Goal: Find specific page/section: Find specific page/section

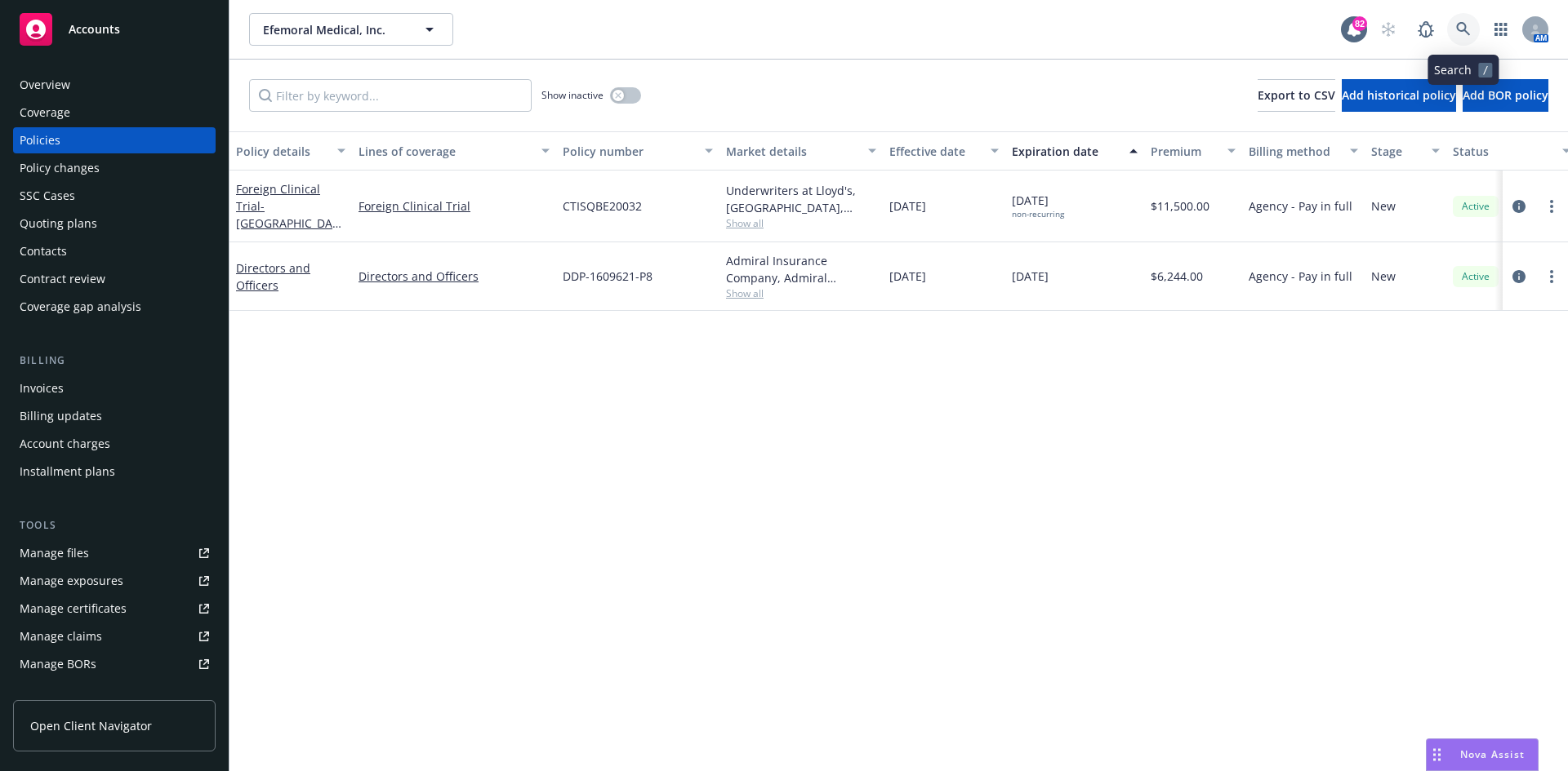
drag, startPoint x: 0, startPoint y: 0, endPoint x: 1465, endPoint y: 22, distance: 1465.2
click at [1465, 22] on icon at bounding box center [1463, 29] width 15 height 15
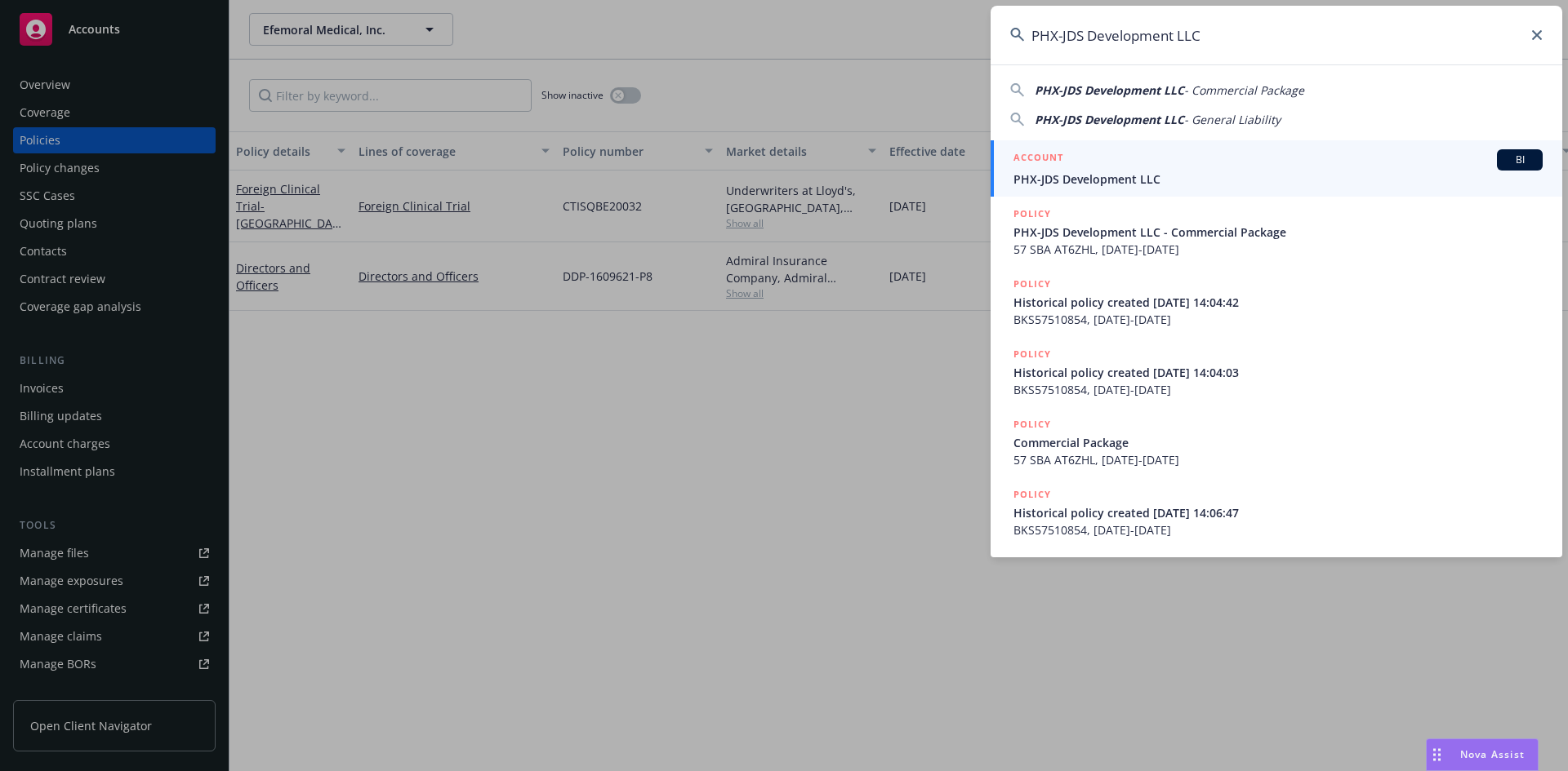
type input "PHX-JDS Development LLC"
click at [1047, 151] on h5 "ACCOUNT" at bounding box center [1038, 160] width 50 height 20
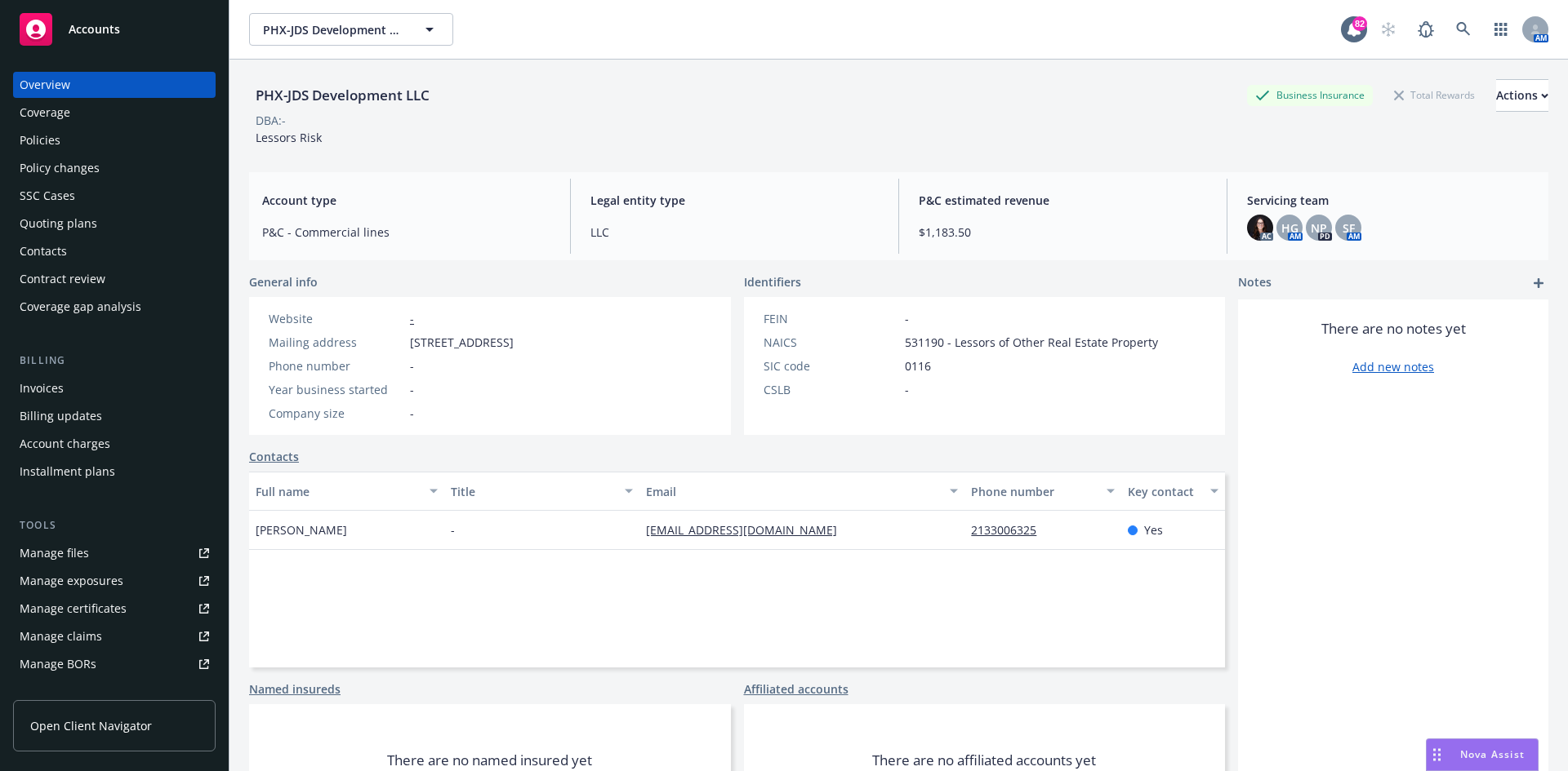
click at [133, 143] on div "Policies" at bounding box center [114, 140] width 190 height 26
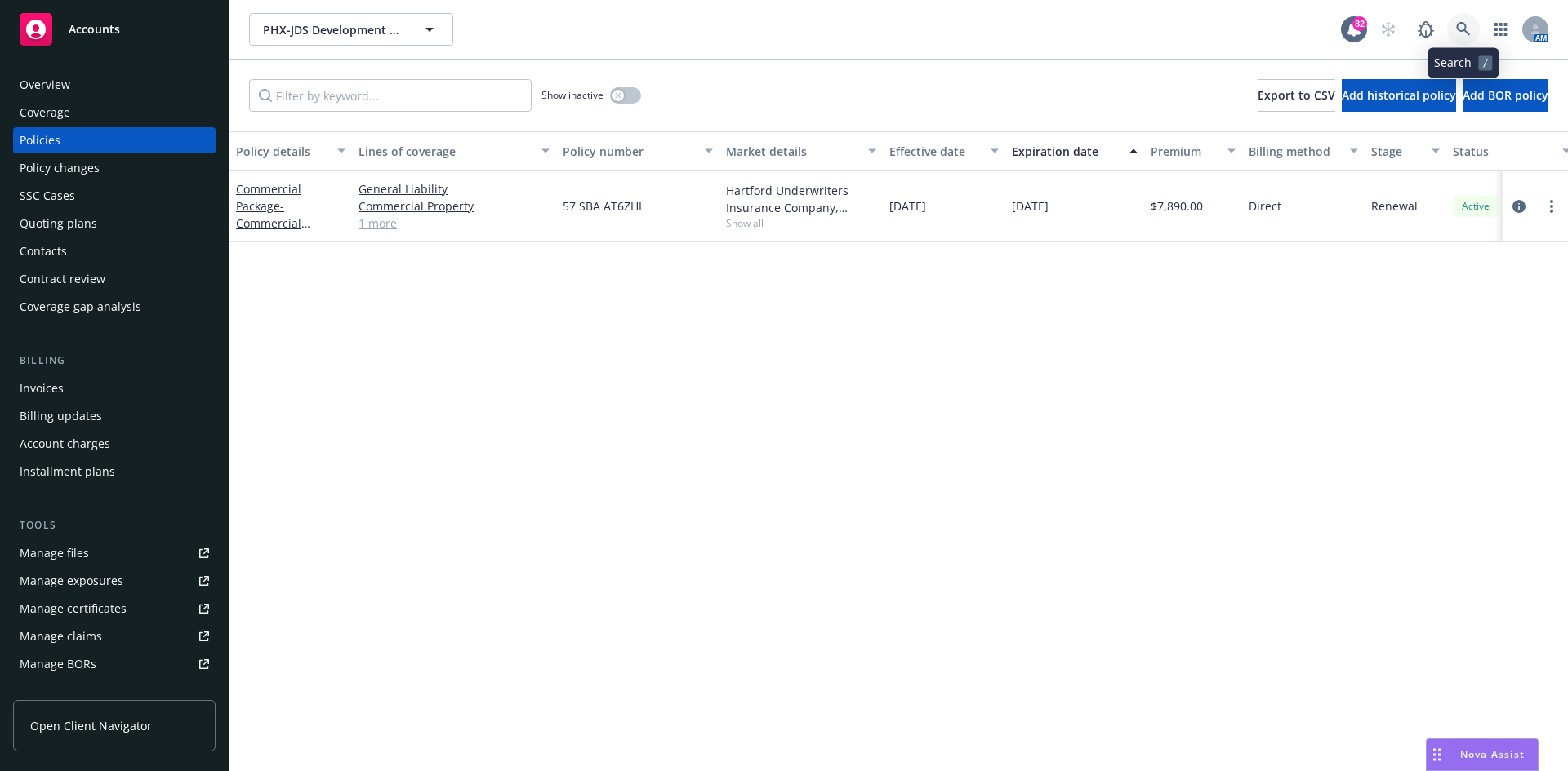
click at [1463, 24] on icon at bounding box center [1462, 28] width 14 height 14
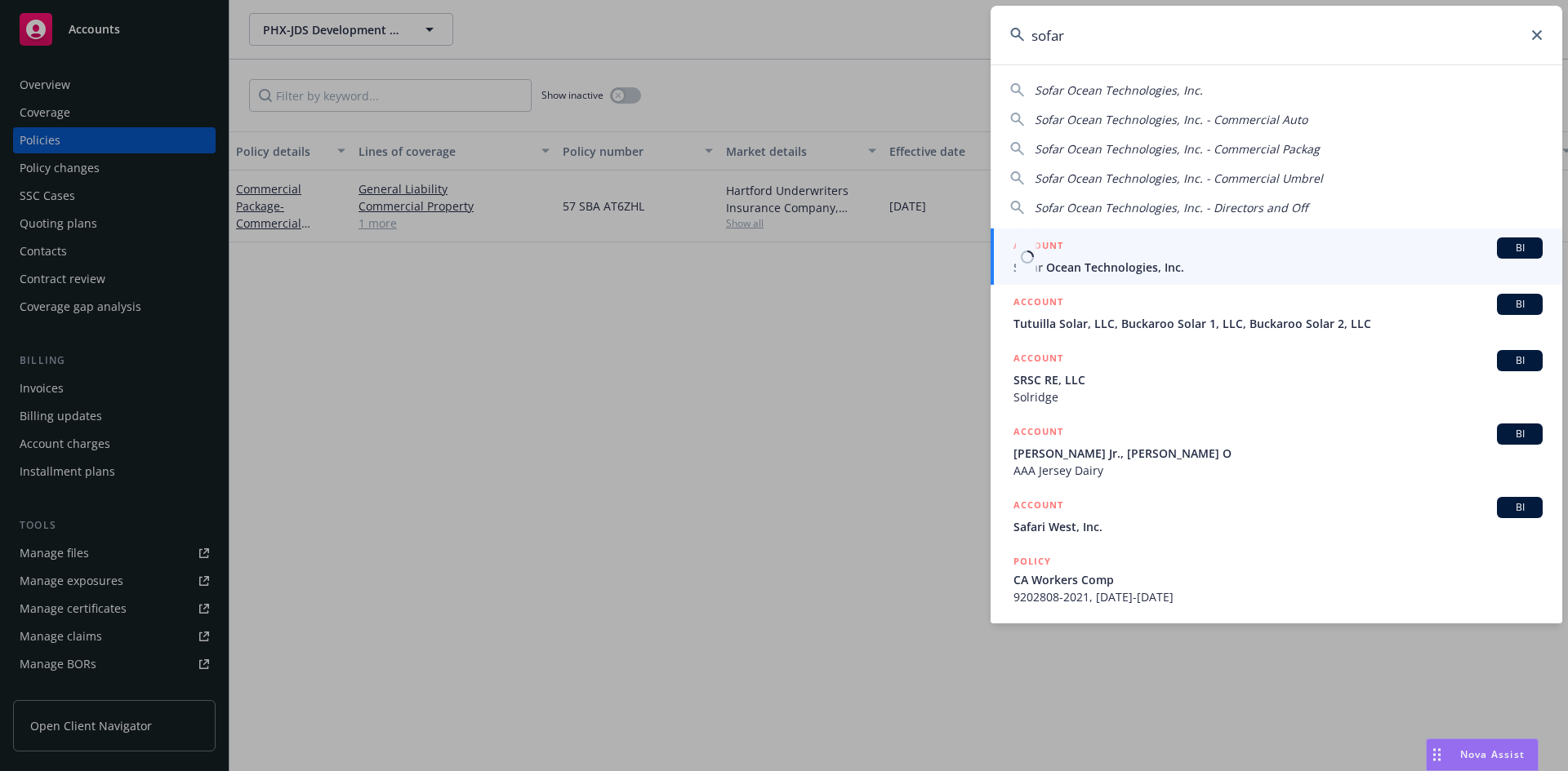
type input "sofar"
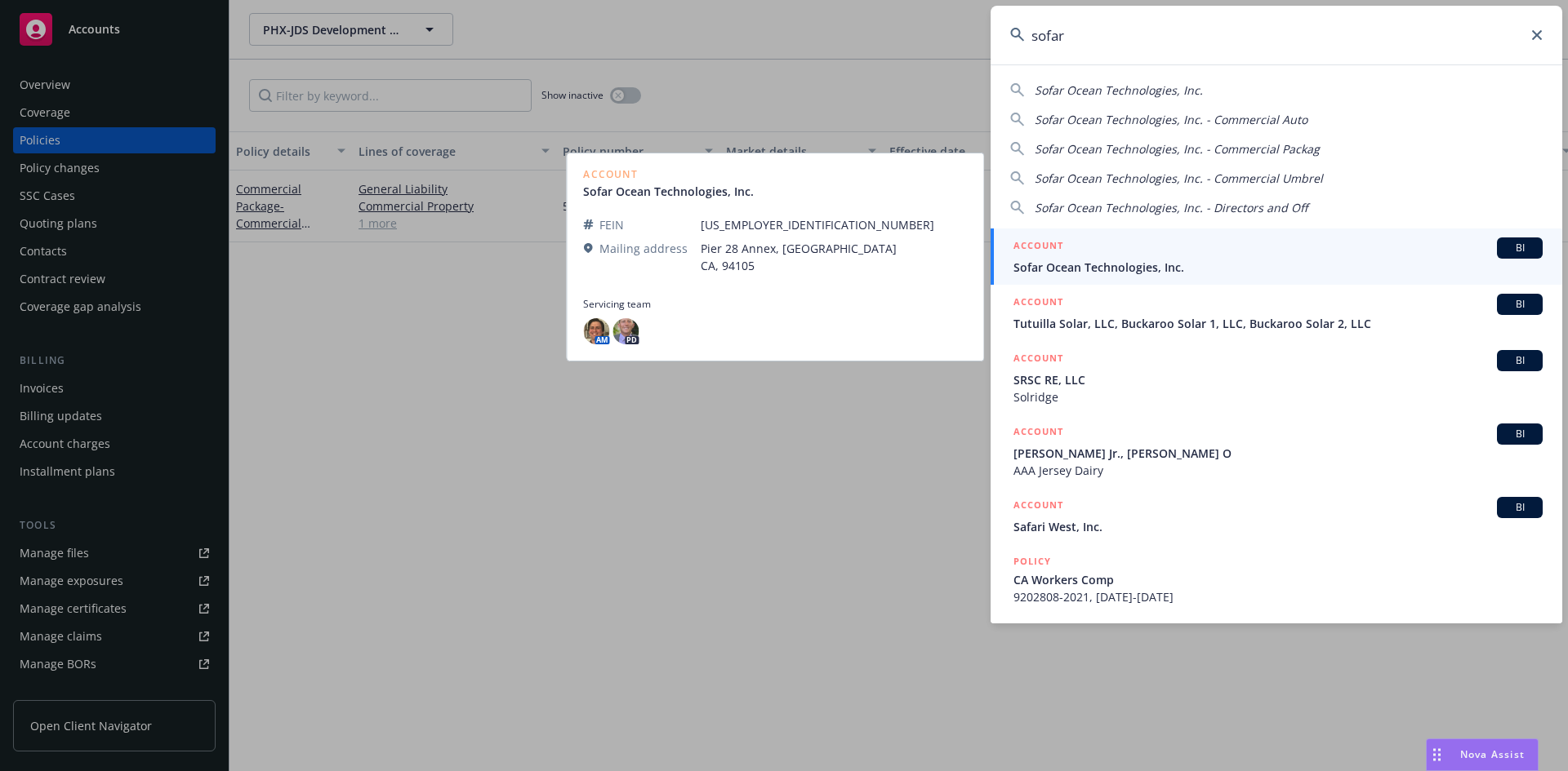
click at [1049, 245] on h5 "ACCOUNT" at bounding box center [1038, 248] width 50 height 20
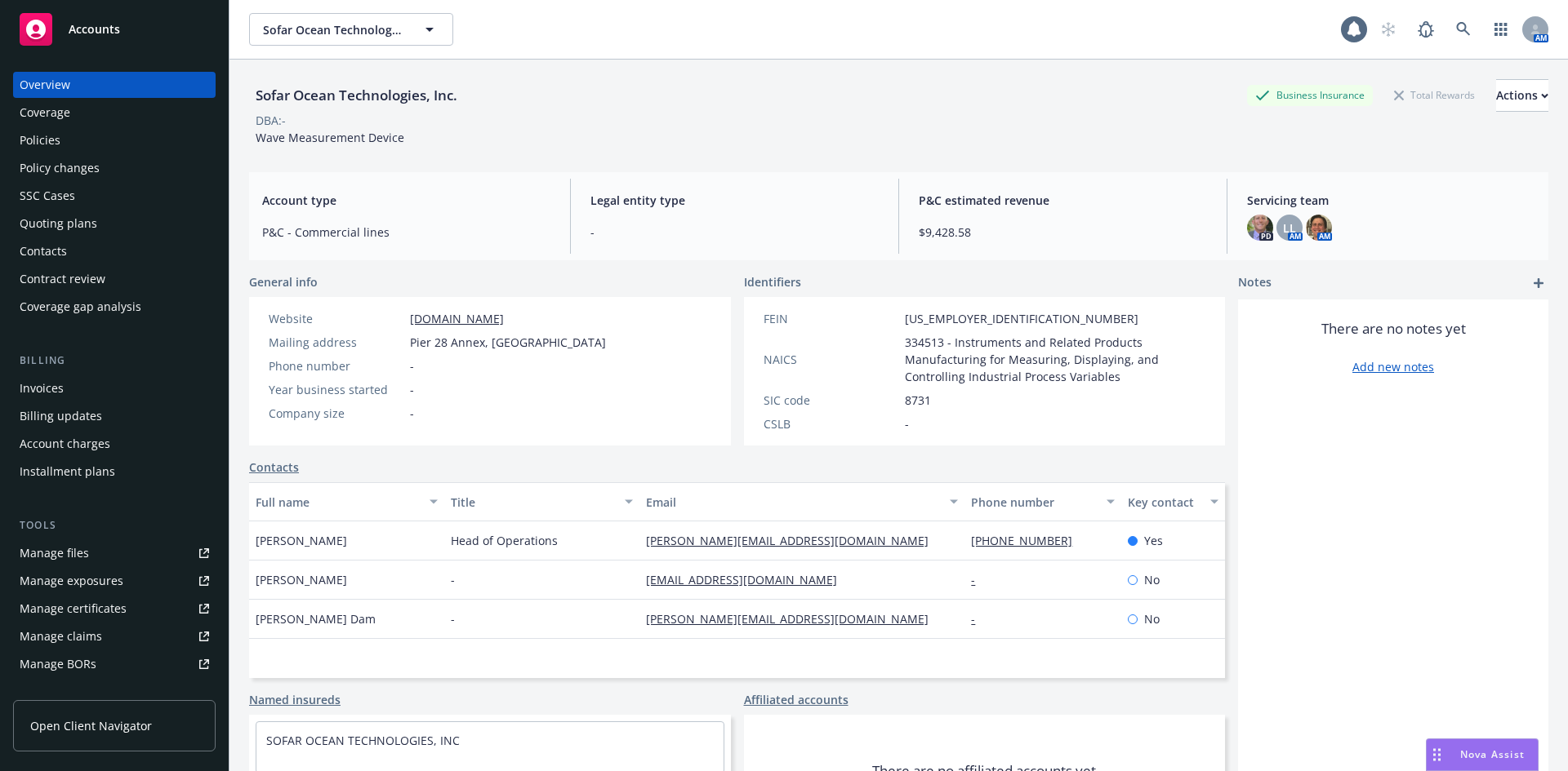
click at [71, 143] on div "Policies" at bounding box center [114, 140] width 190 height 26
